Goal: Information Seeking & Learning: Check status

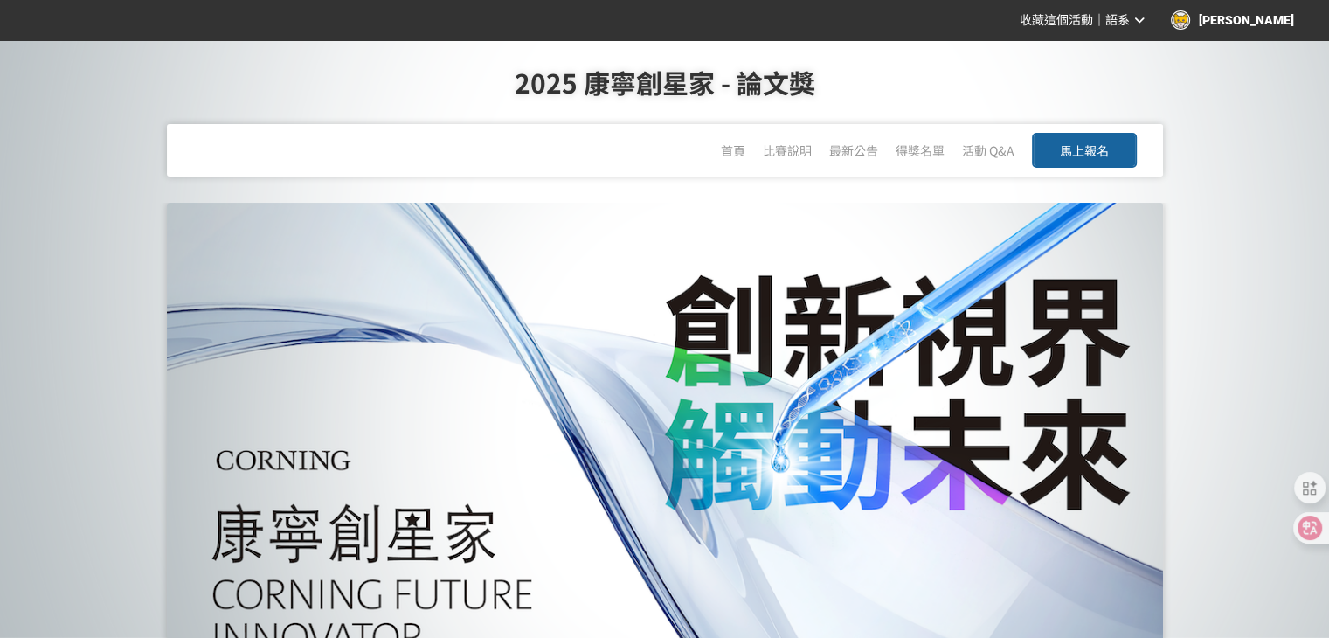
click at [905, 162] on div "得獎名單" at bounding box center [919, 150] width 49 height 52
click at [905, 158] on div "得獎名單" at bounding box center [919, 150] width 49 height 52
click at [904, 156] on link "得獎名單" at bounding box center [919, 152] width 49 height 21
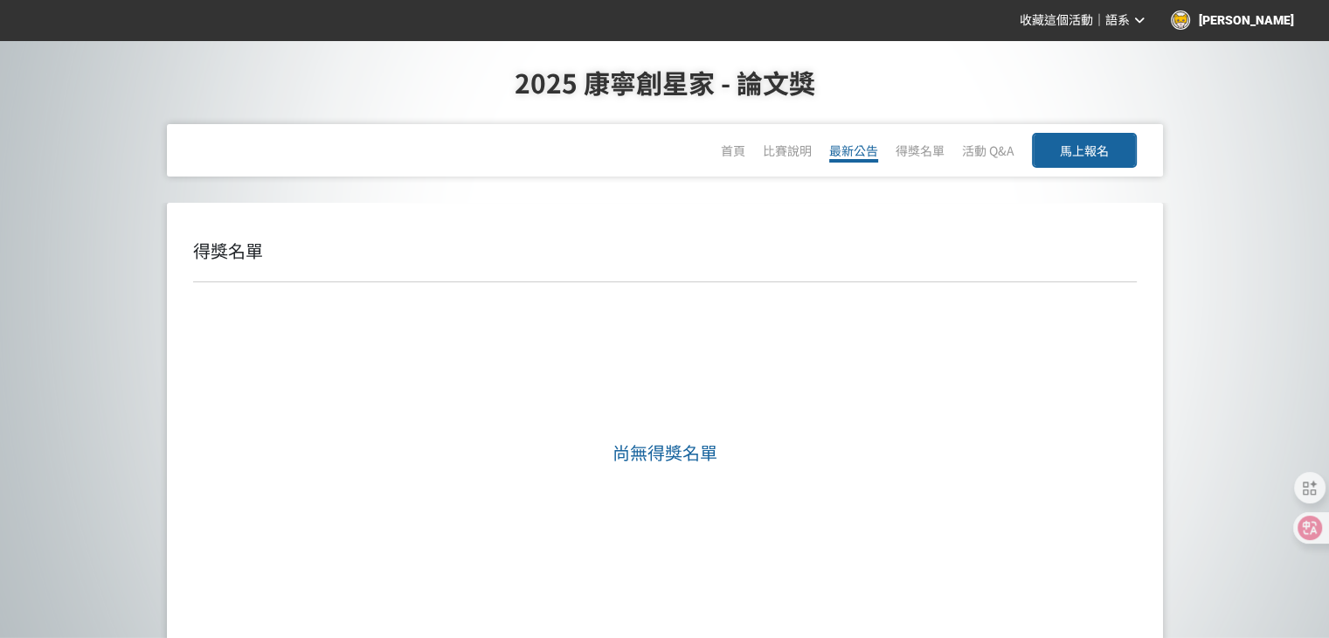
click at [835, 146] on link "最新公告" at bounding box center [853, 152] width 49 height 21
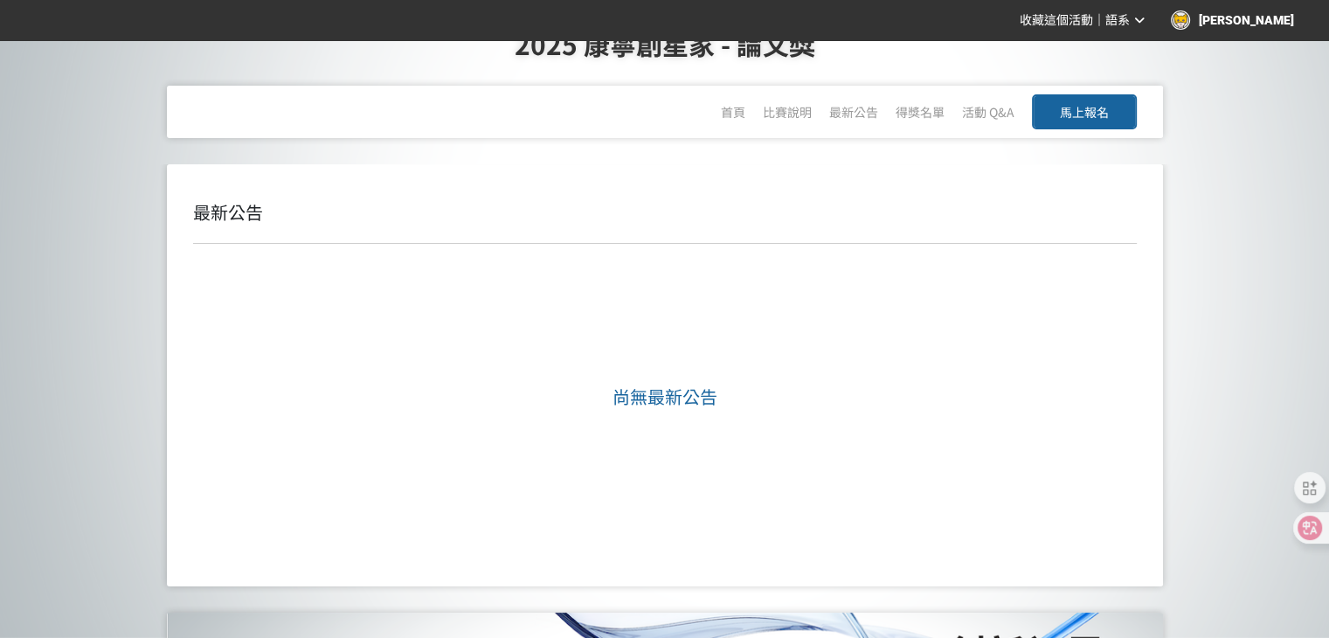
scroll to position [24, 0]
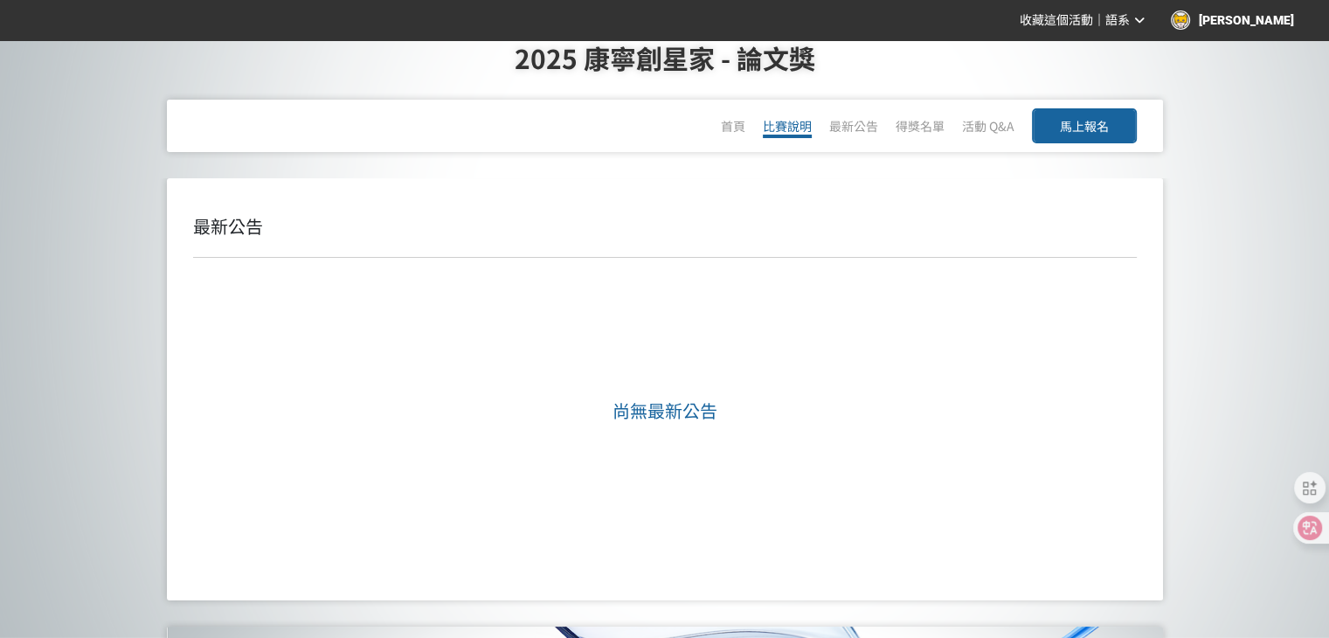
click at [781, 131] on link "比賽說明" at bounding box center [787, 127] width 49 height 21
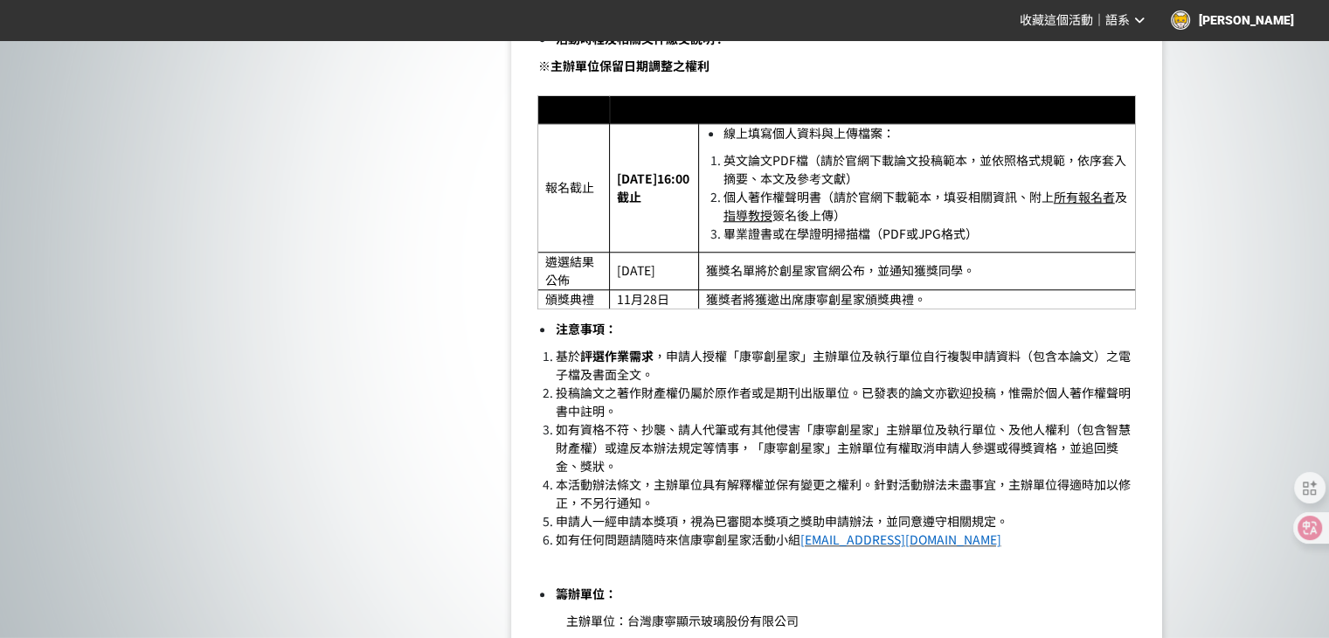
scroll to position [1516, 0]
